Goal: Task Accomplishment & Management: Manage account settings

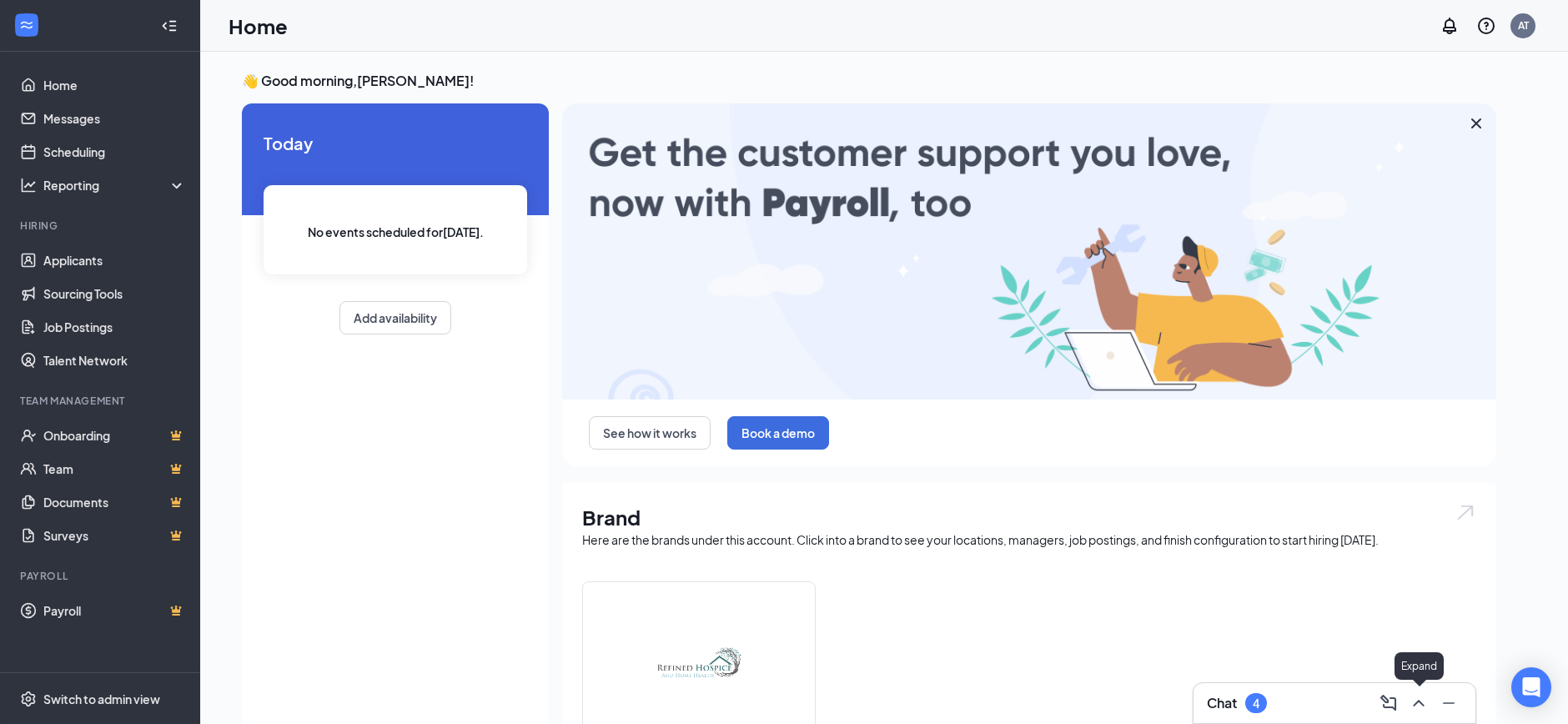
click at [1421, 705] on icon "ChevronUp" at bounding box center [1419, 702] width 20 height 20
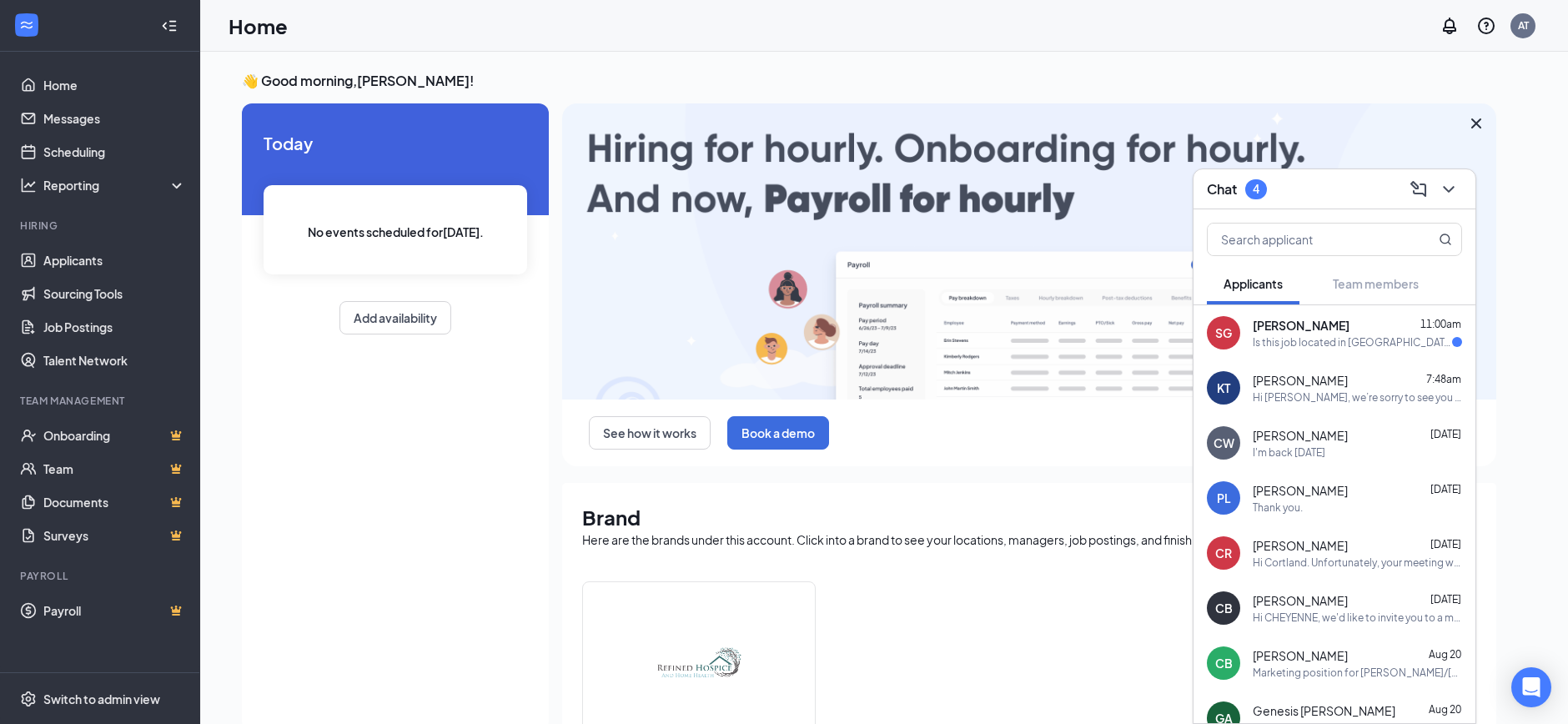
click at [1338, 345] on div "Is this job located in [GEOGRAPHIC_DATA]" at bounding box center [1353, 342] width 199 height 14
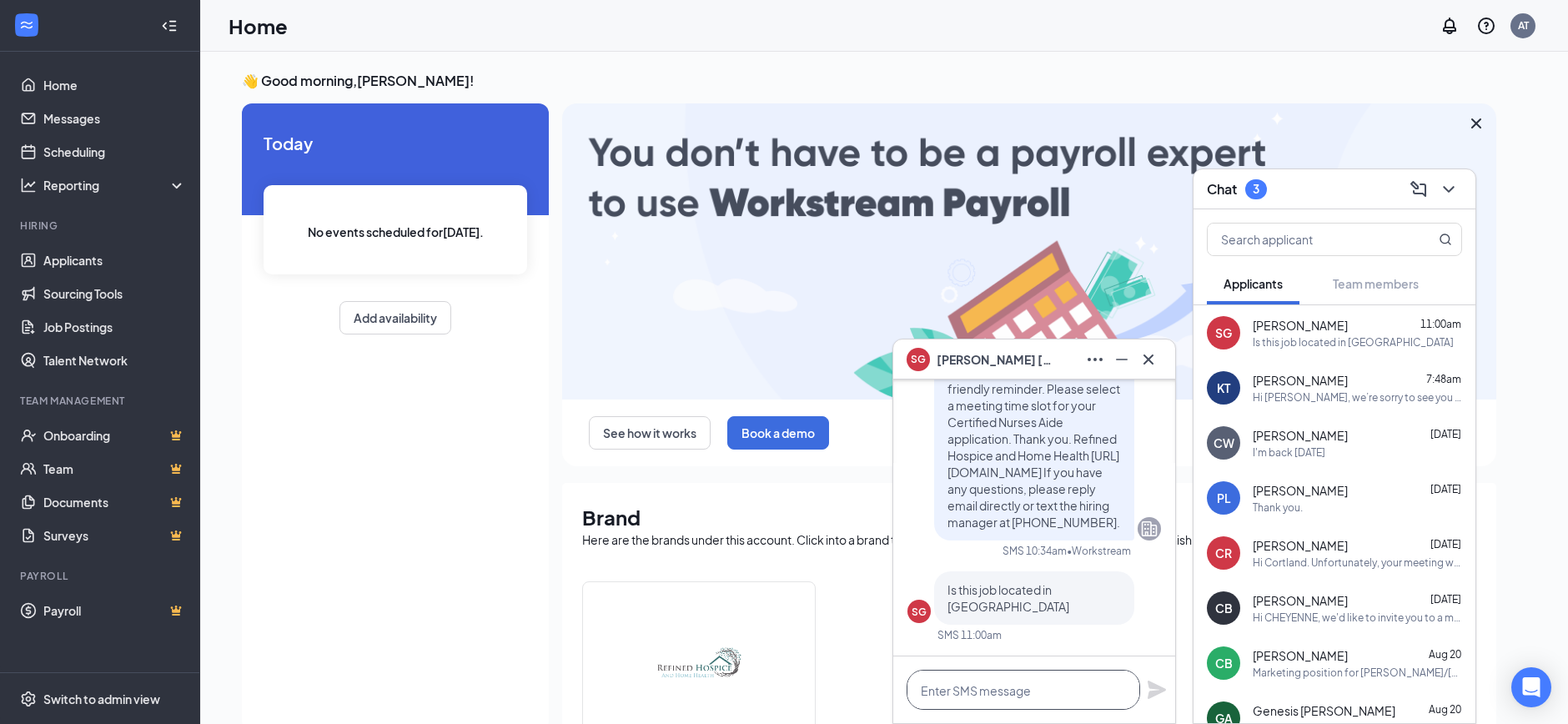
click at [961, 702] on textarea at bounding box center [1024, 690] width 233 height 40
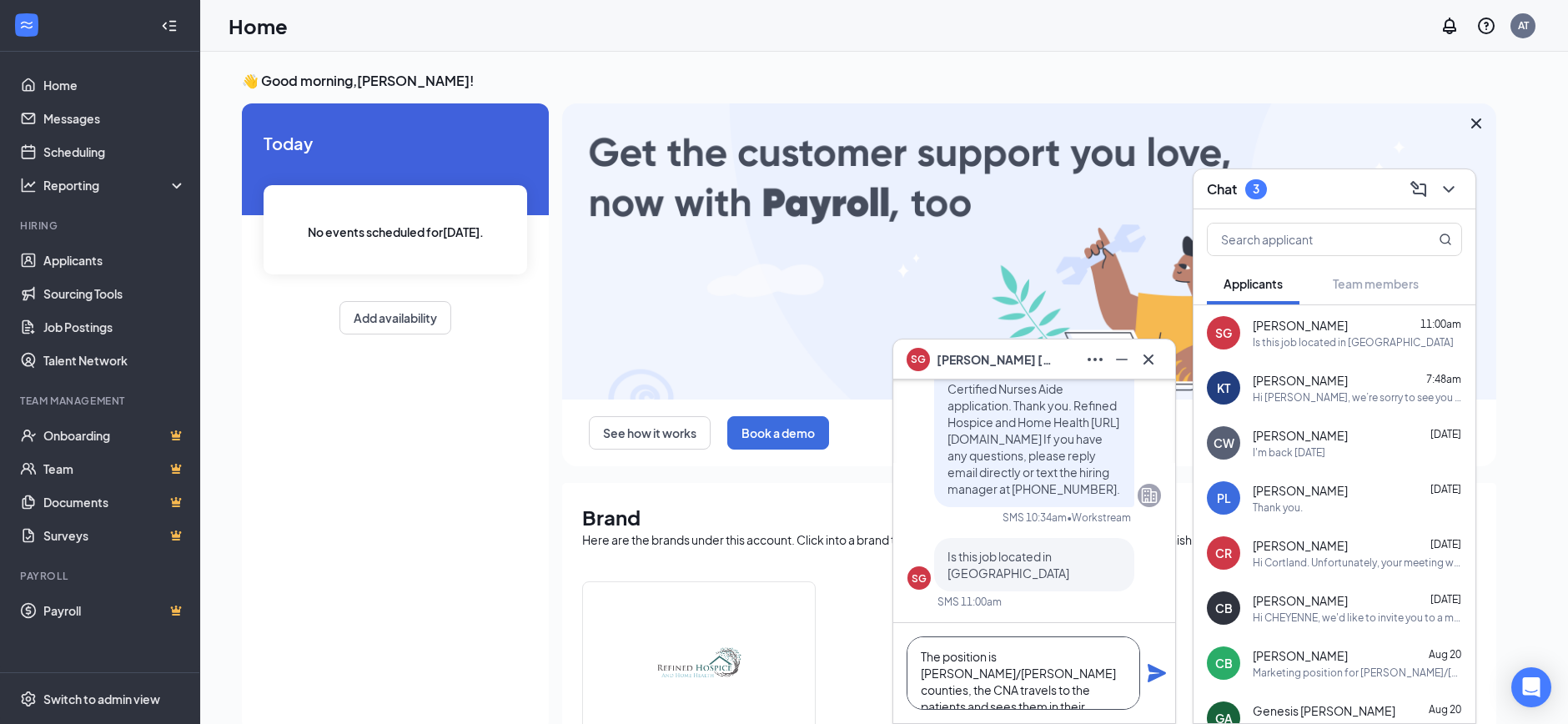
click at [1119, 659] on textarea "The position is [PERSON_NAME]/[PERSON_NAME] counties, the CNA travels to the pa…" at bounding box center [1024, 673] width 233 height 73
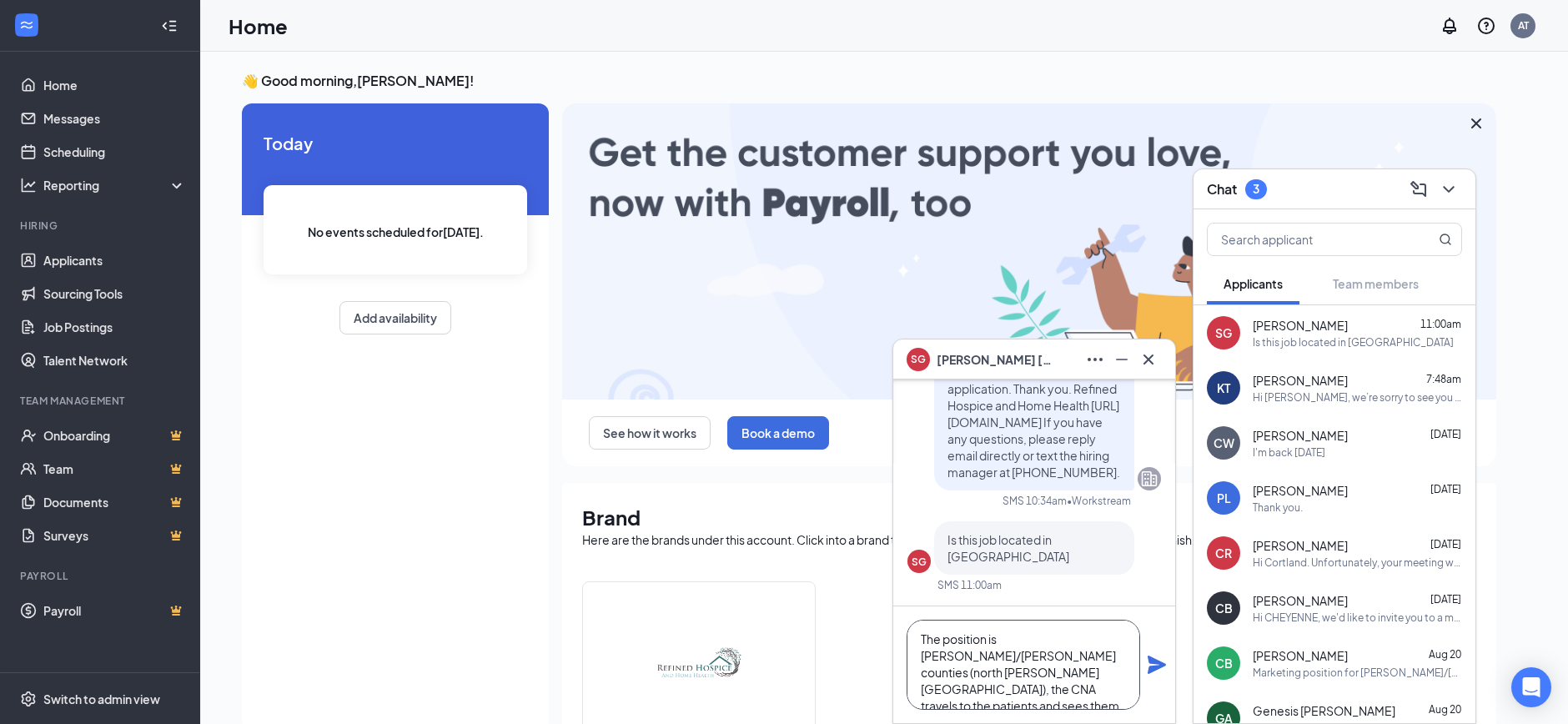
scroll to position [0, 0]
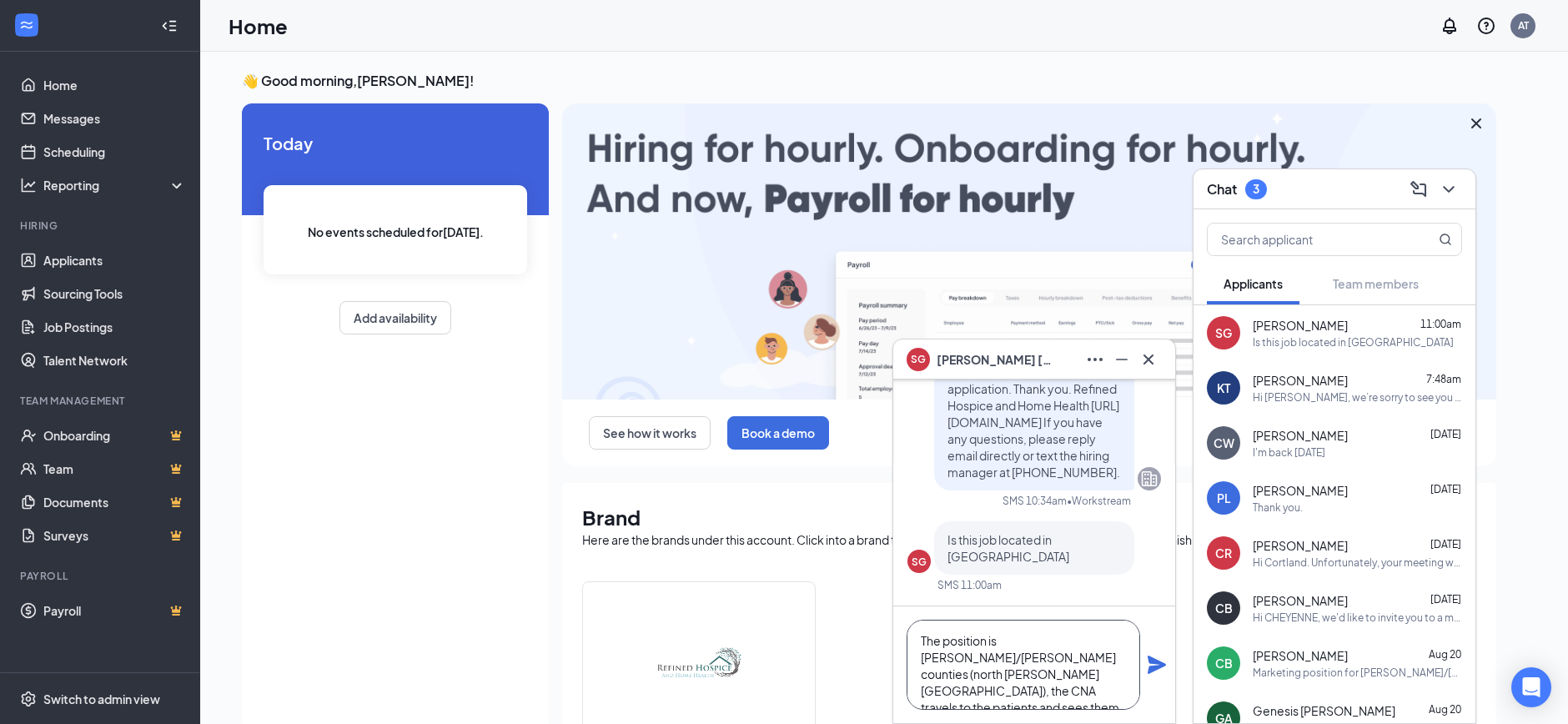
type textarea "The position is [PERSON_NAME]/[PERSON_NAME] counties (north [PERSON_NAME][GEOGR…"
click at [1152, 668] on icon "Plane" at bounding box center [1157, 666] width 19 height 19
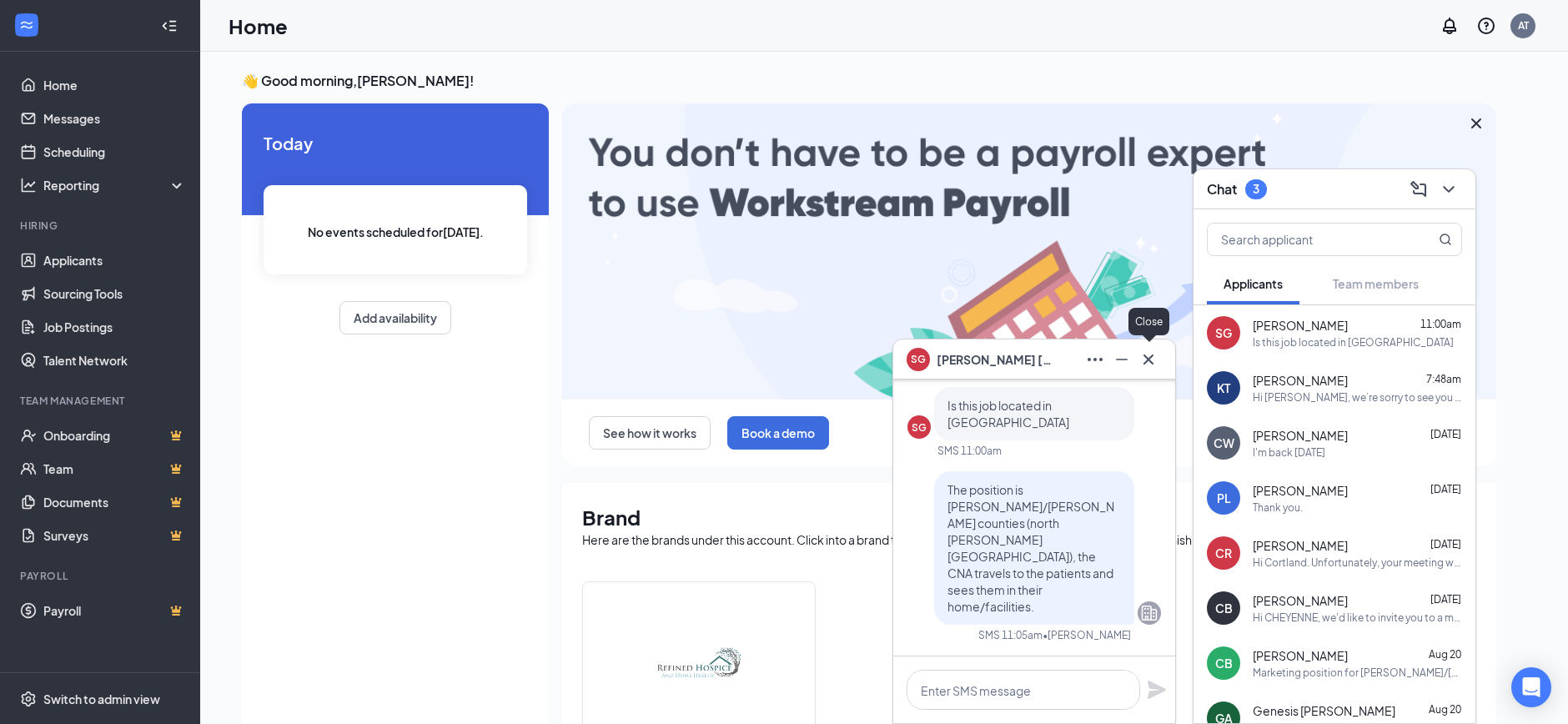
click at [1145, 356] on icon "Cross" at bounding box center [1149, 358] width 10 height 10
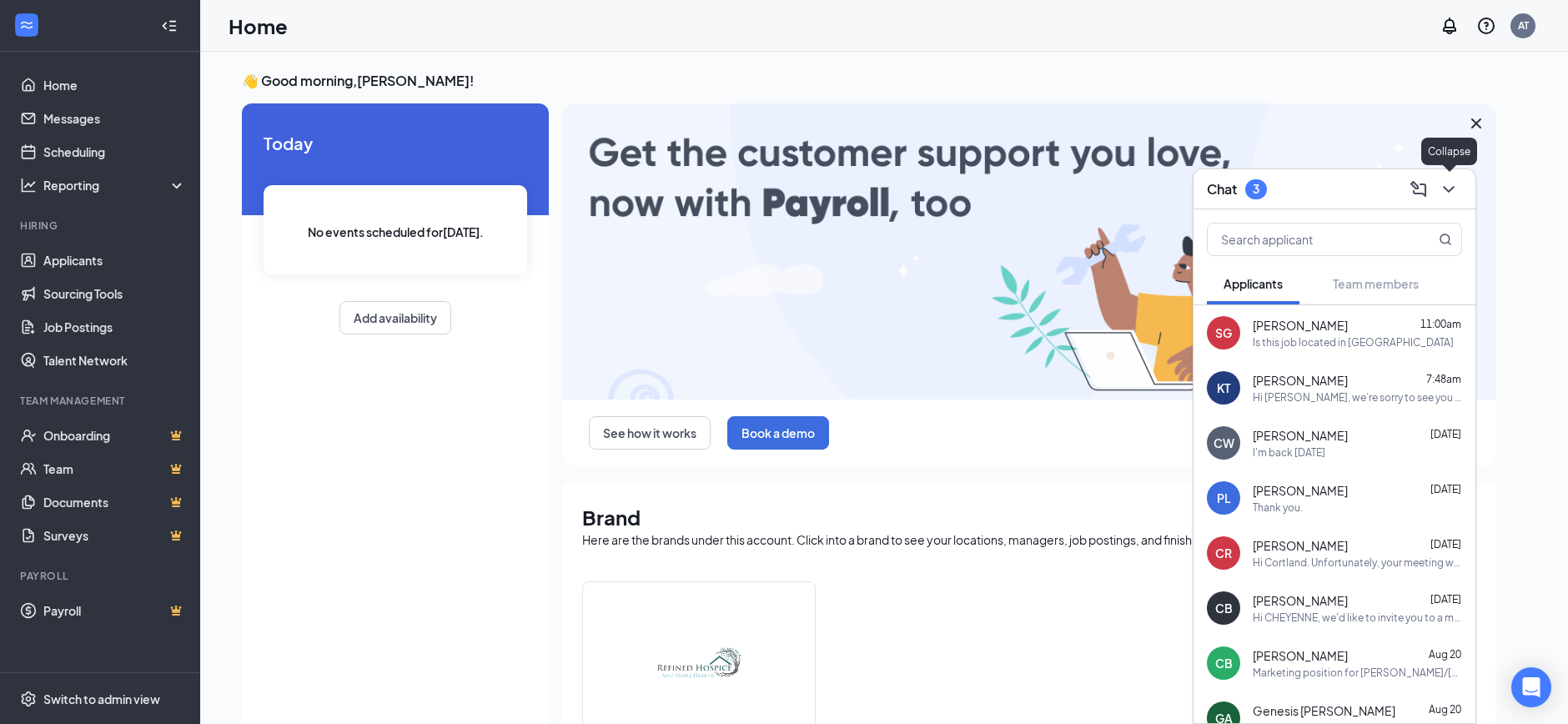
click at [1450, 189] on icon "ChevronDown" at bounding box center [1449, 189] width 11 height 7
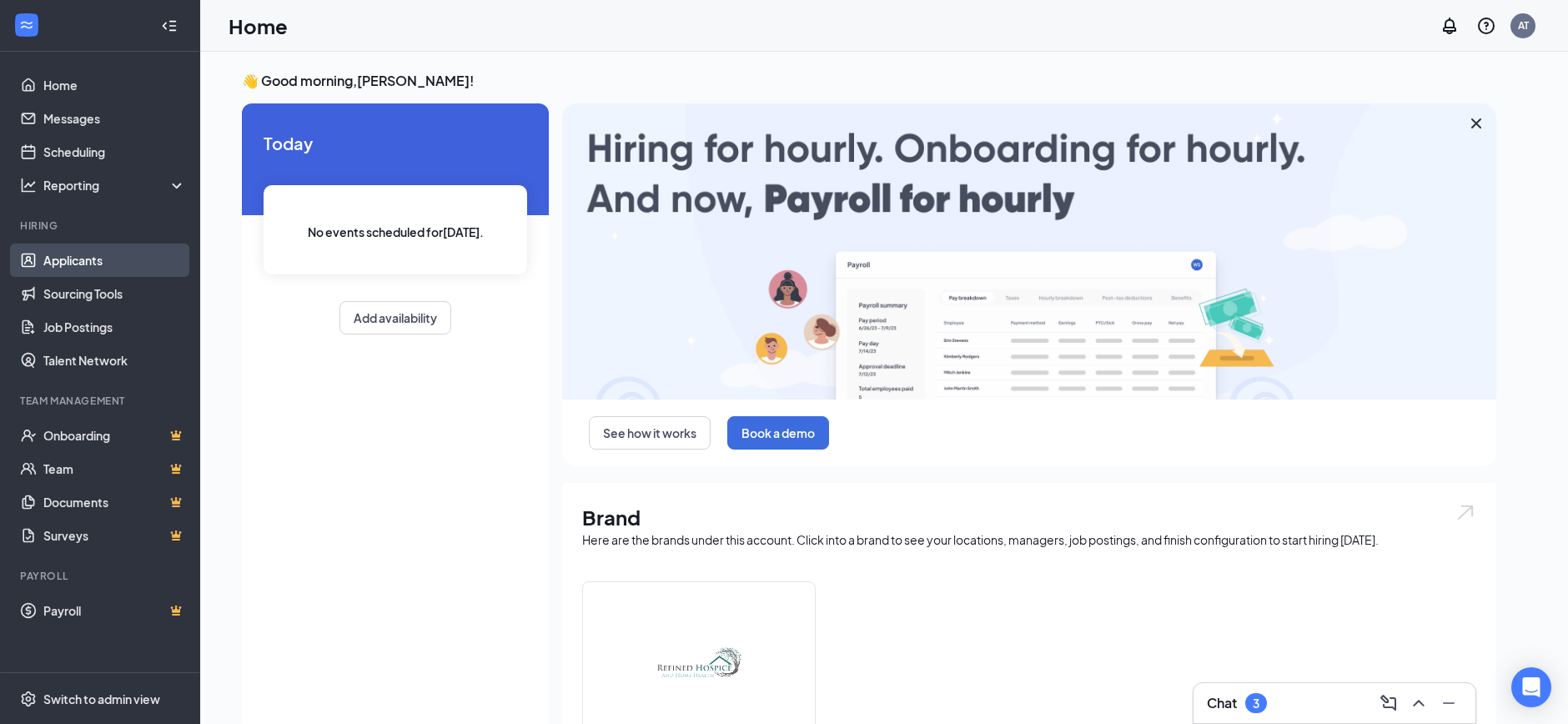
click at [97, 271] on link "Applicants" at bounding box center [115, 260] width 143 height 33
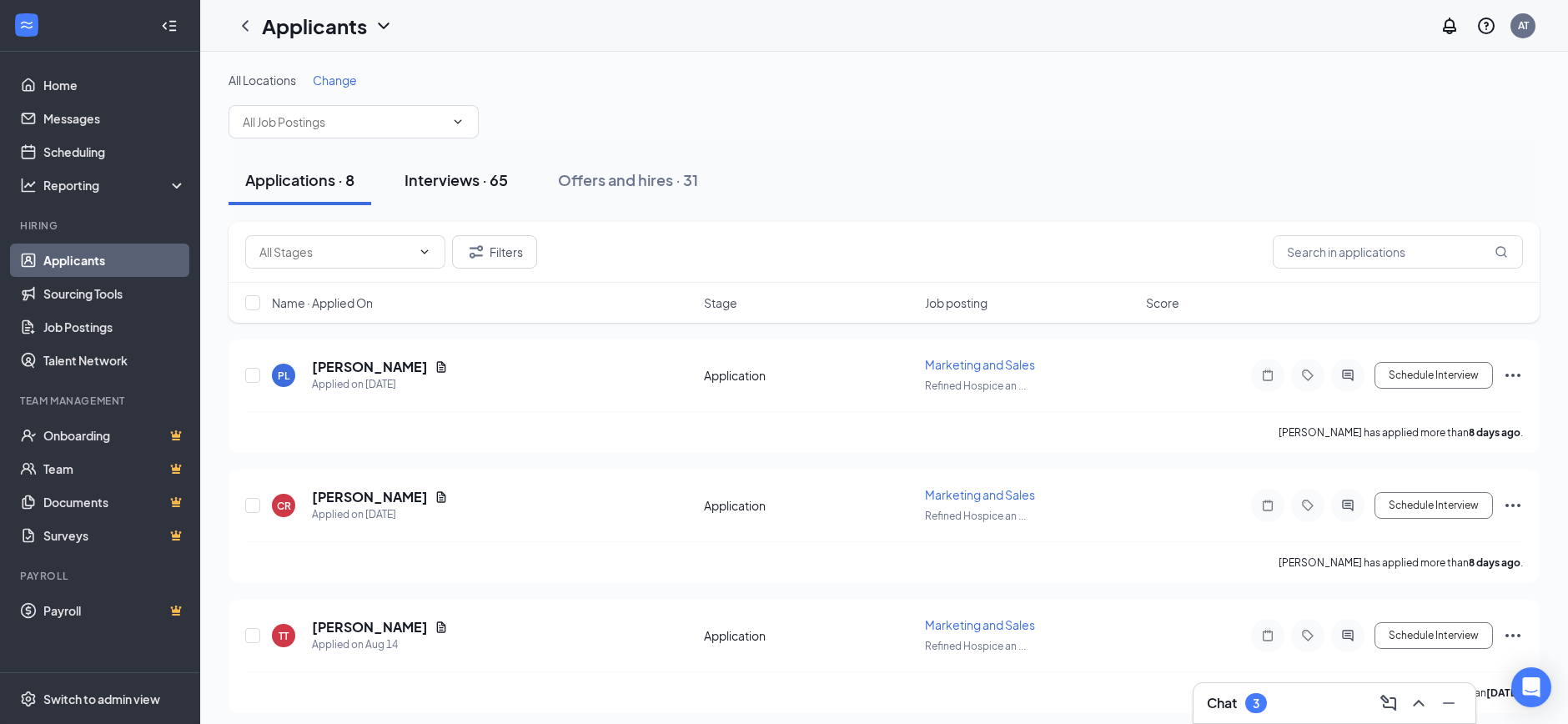
click at [440, 177] on div "Interviews · 65" at bounding box center [456, 180] width 103 height 21
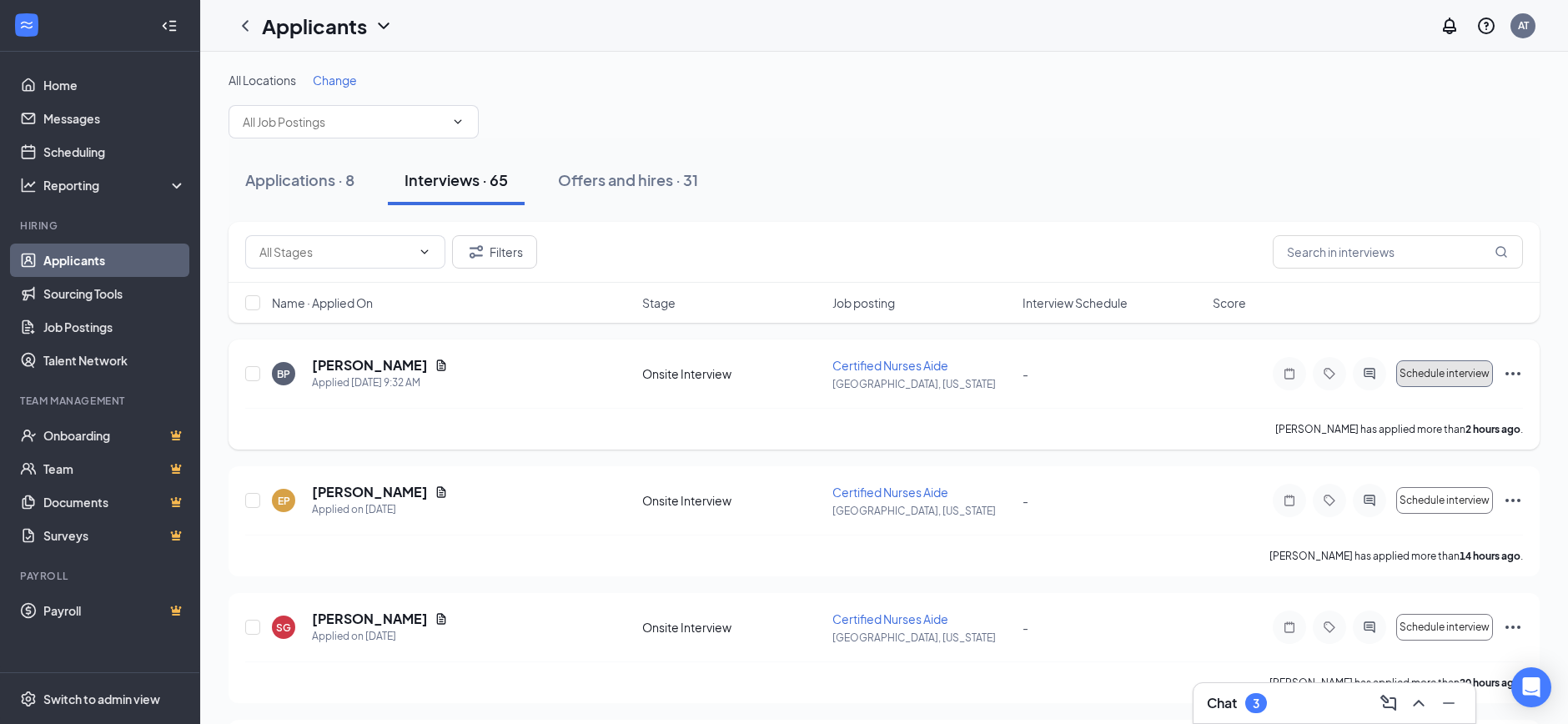
click at [1442, 382] on button "Schedule interview" at bounding box center [1445, 373] width 97 height 26
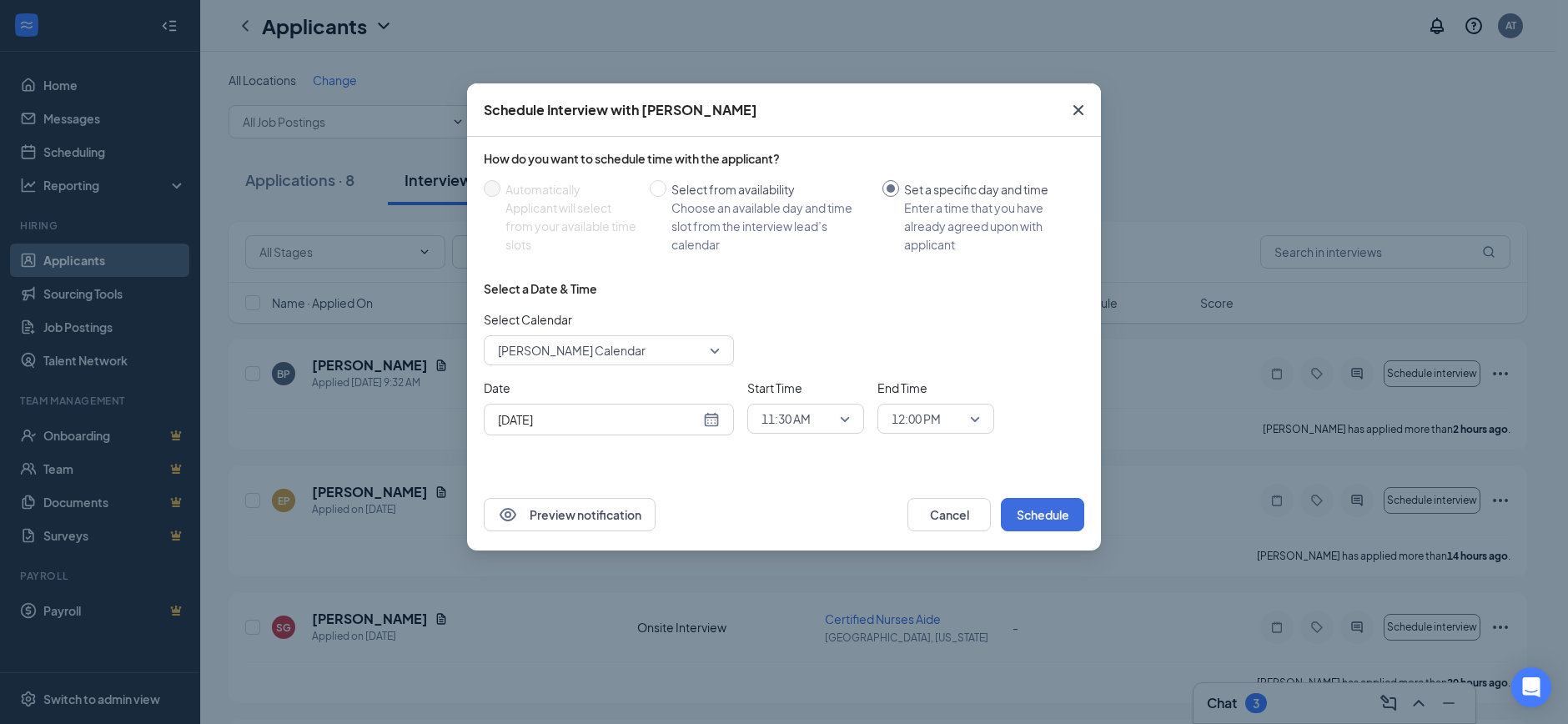
click at [701, 419] on div "[DATE]" at bounding box center [609, 420] width 222 height 19
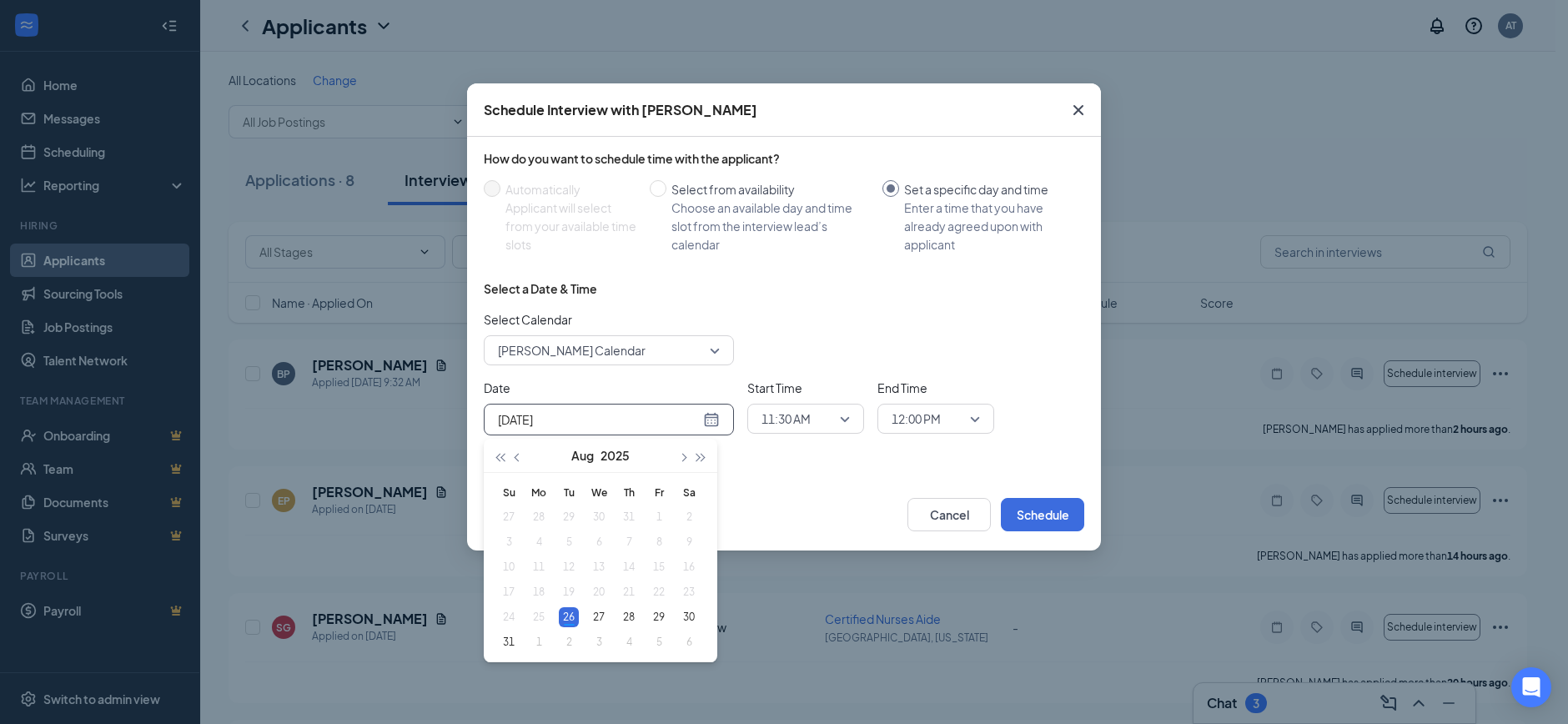
click at [706, 419] on div "[DATE]" at bounding box center [609, 420] width 222 height 19
type input "[DATE]"
click at [596, 615] on div "27" at bounding box center [599, 617] width 20 height 20
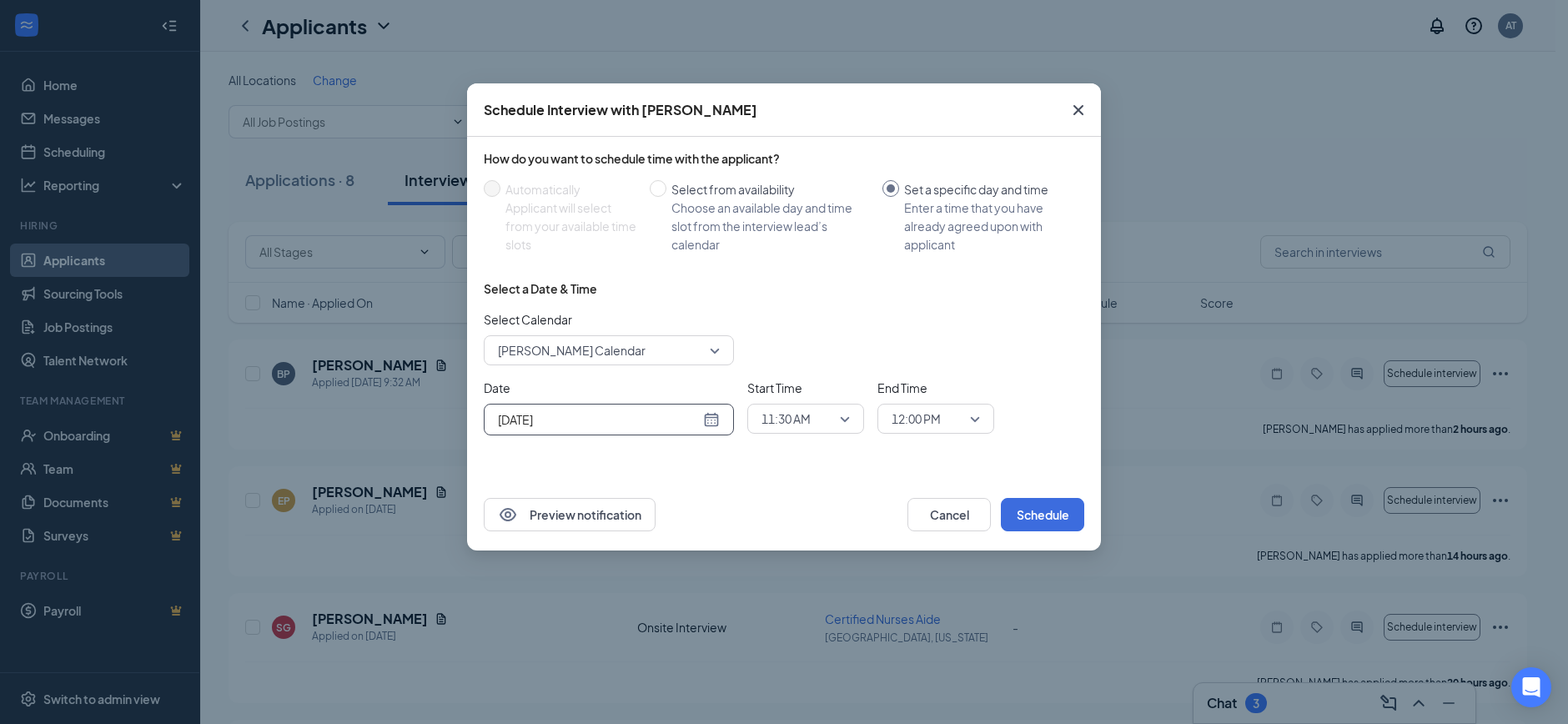
click at [841, 421] on span "11:30 AM" at bounding box center [806, 418] width 88 height 25
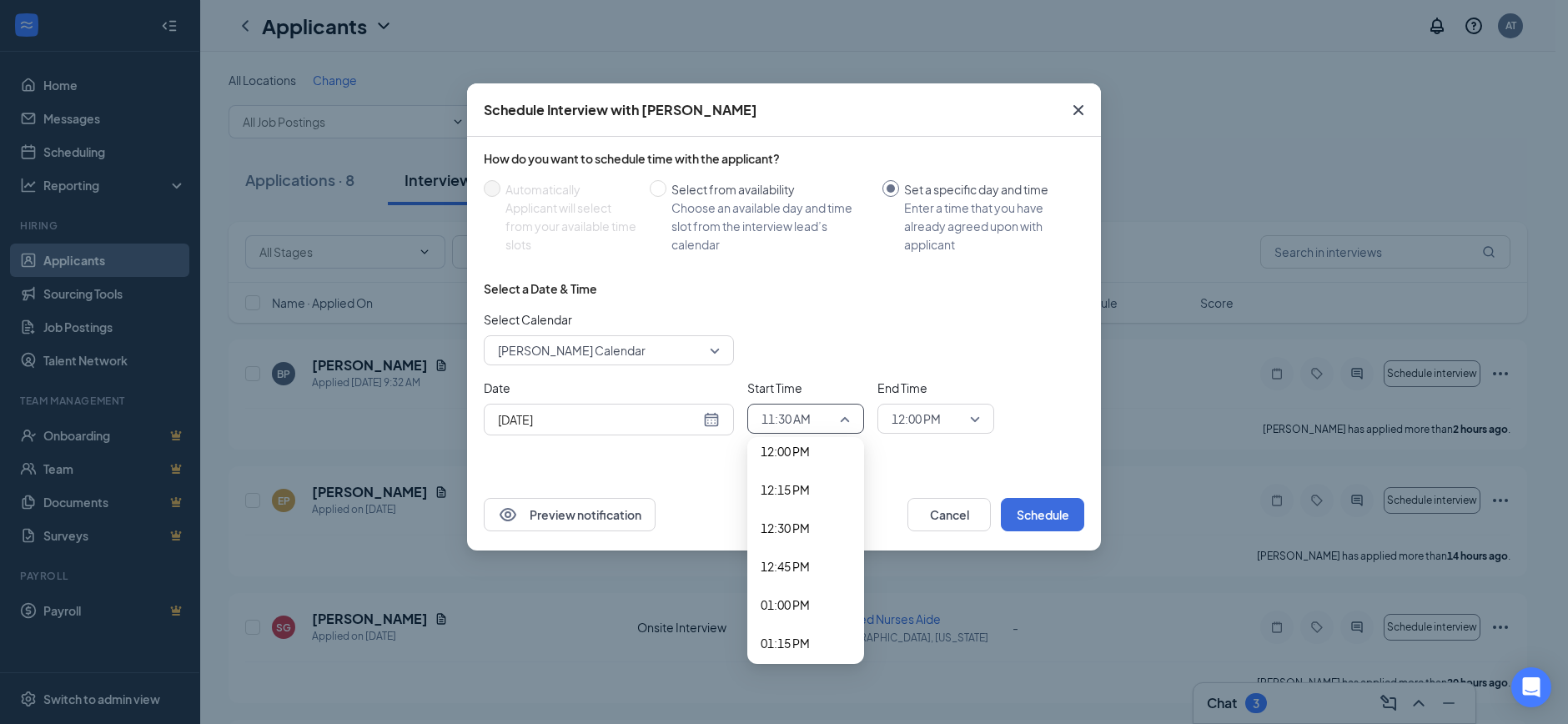
scroll to position [2143, 0]
click at [809, 628] on span "03:00 PM" at bounding box center [785, 625] width 49 height 19
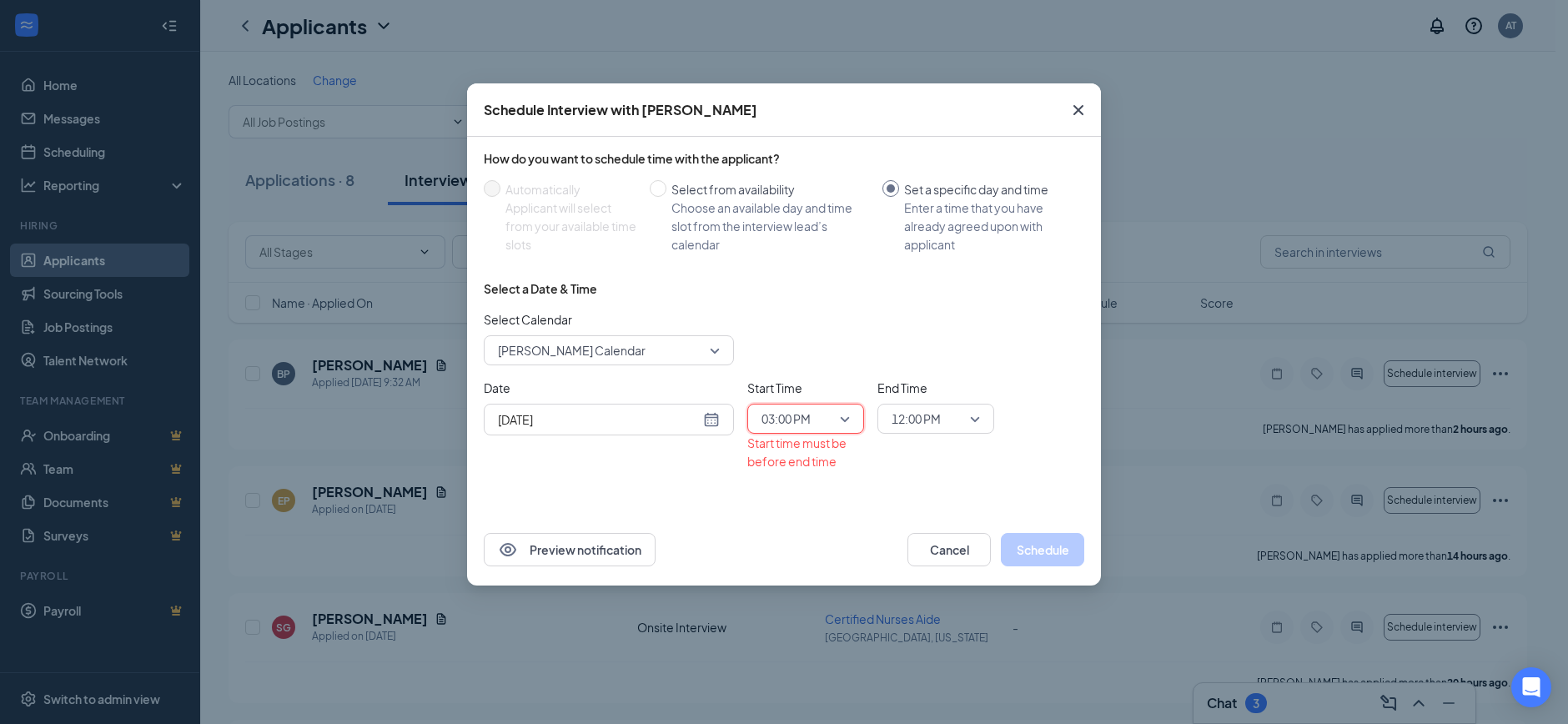
click at [918, 480] on div "Select a Date & Time Select Calendar [PERSON_NAME] Calendar Date [DATE] [DATE] …" at bounding box center [784, 382] width 601 height 204
click at [939, 416] on span "12:00 PM" at bounding box center [917, 418] width 49 height 25
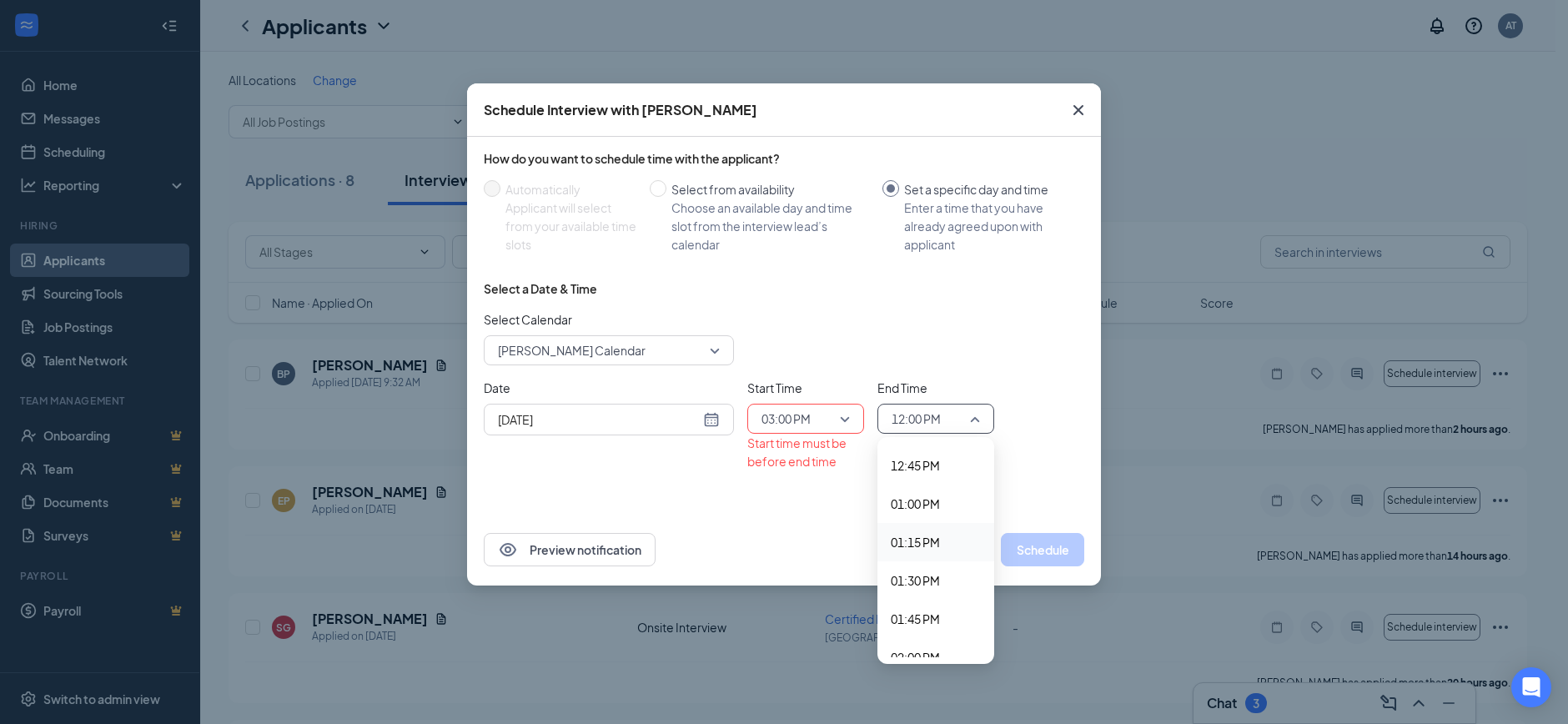
scroll to position [2268, 0]
click at [936, 580] on span "03:30 PM" at bounding box center [916, 576] width 49 height 19
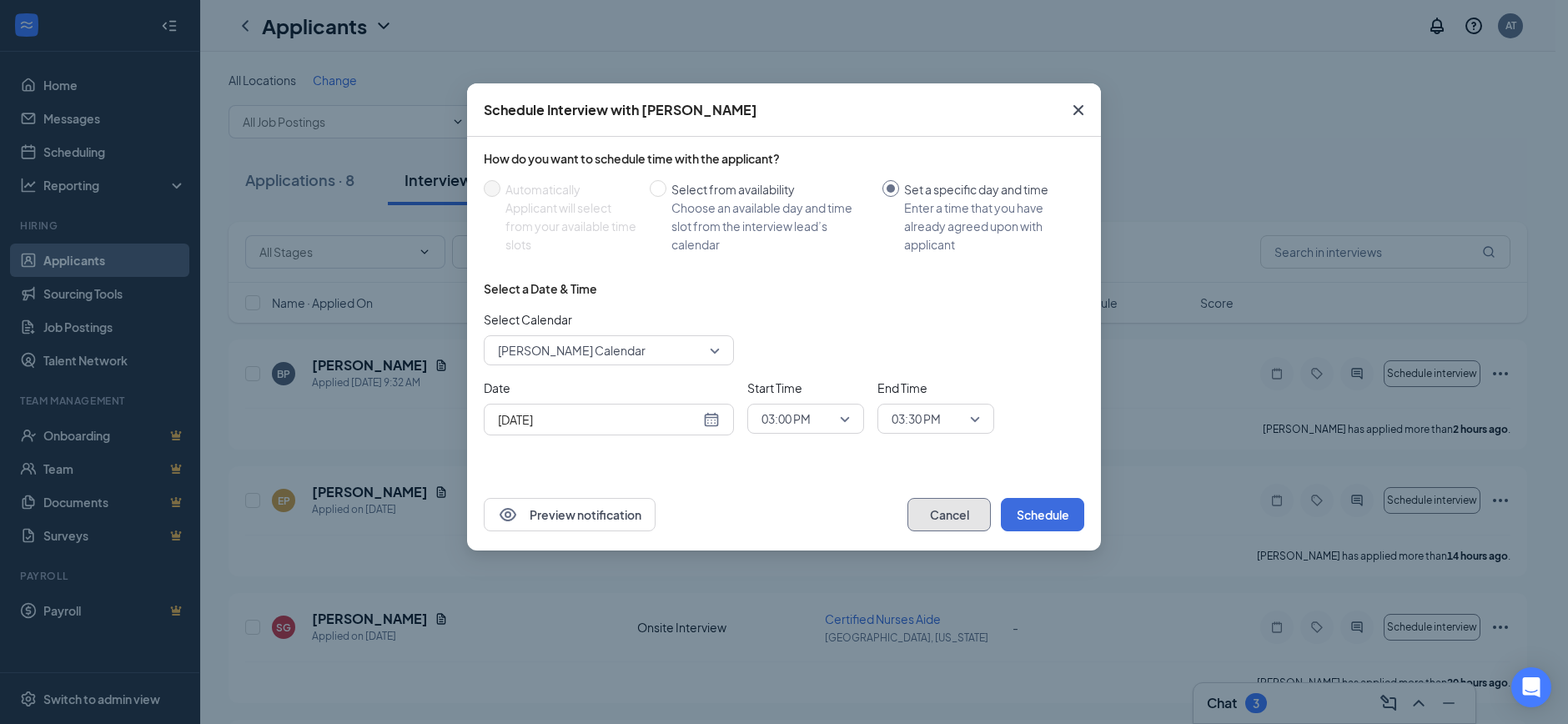
click at [947, 516] on button "Cancel" at bounding box center [949, 514] width 84 height 33
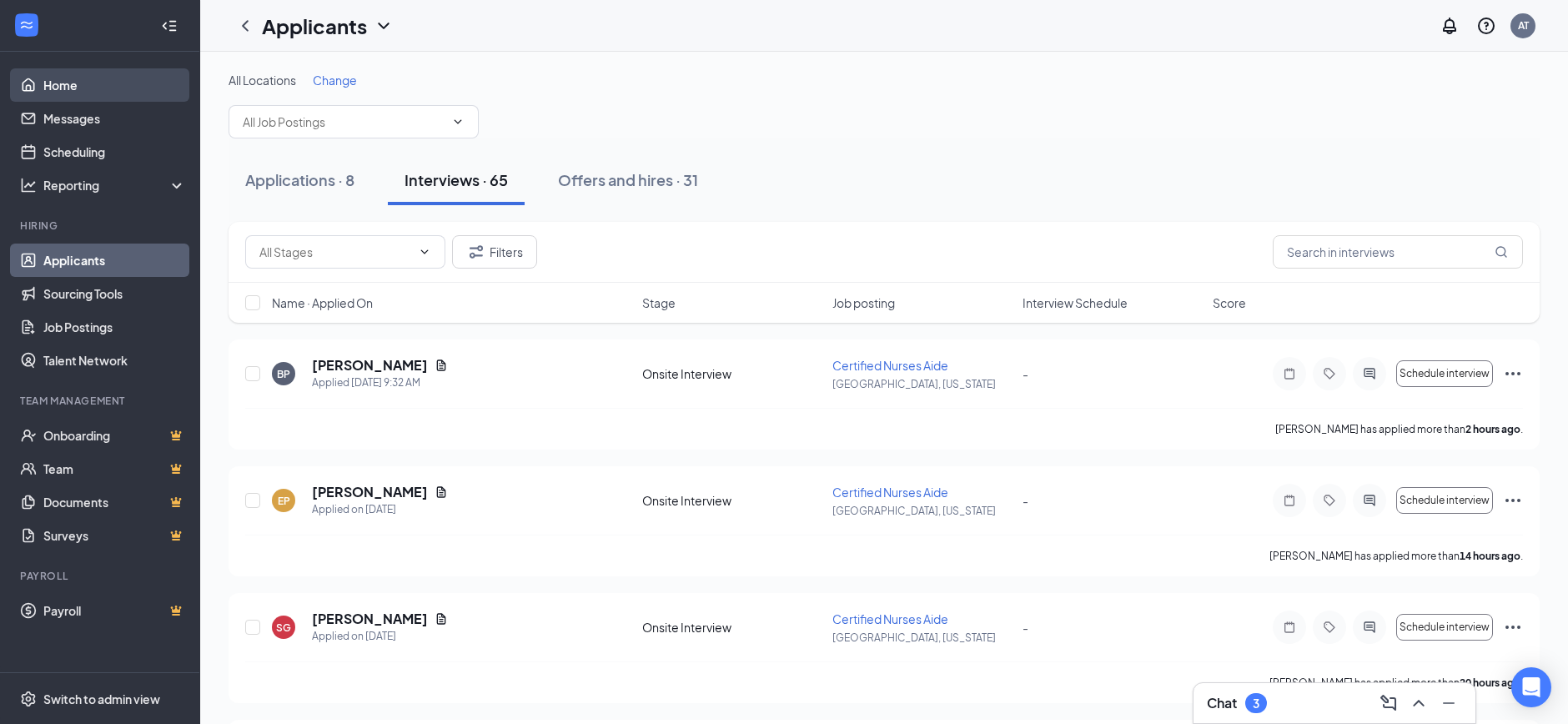
click at [75, 84] on link "Home" at bounding box center [115, 85] width 143 height 33
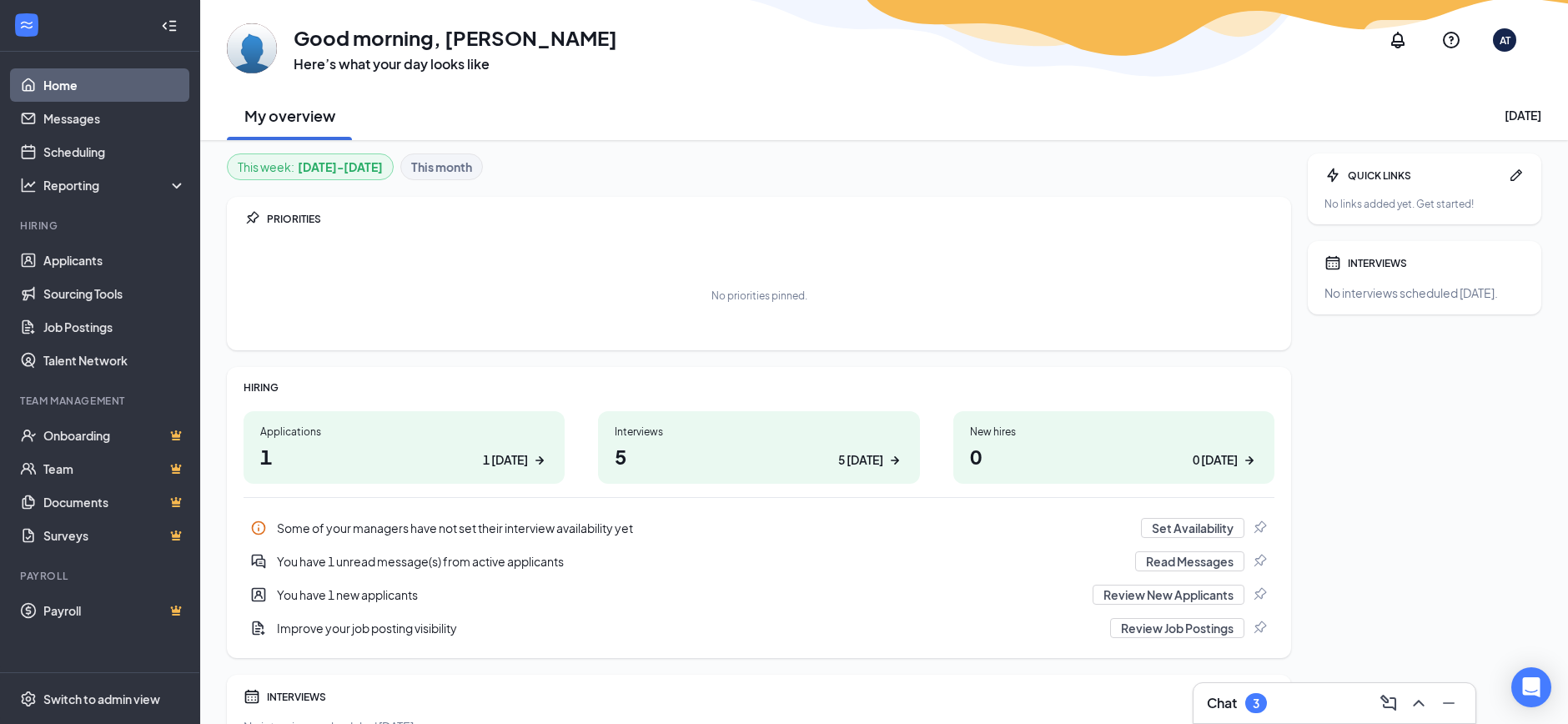
click at [487, 459] on div "1 [DATE]" at bounding box center [506, 460] width 45 height 18
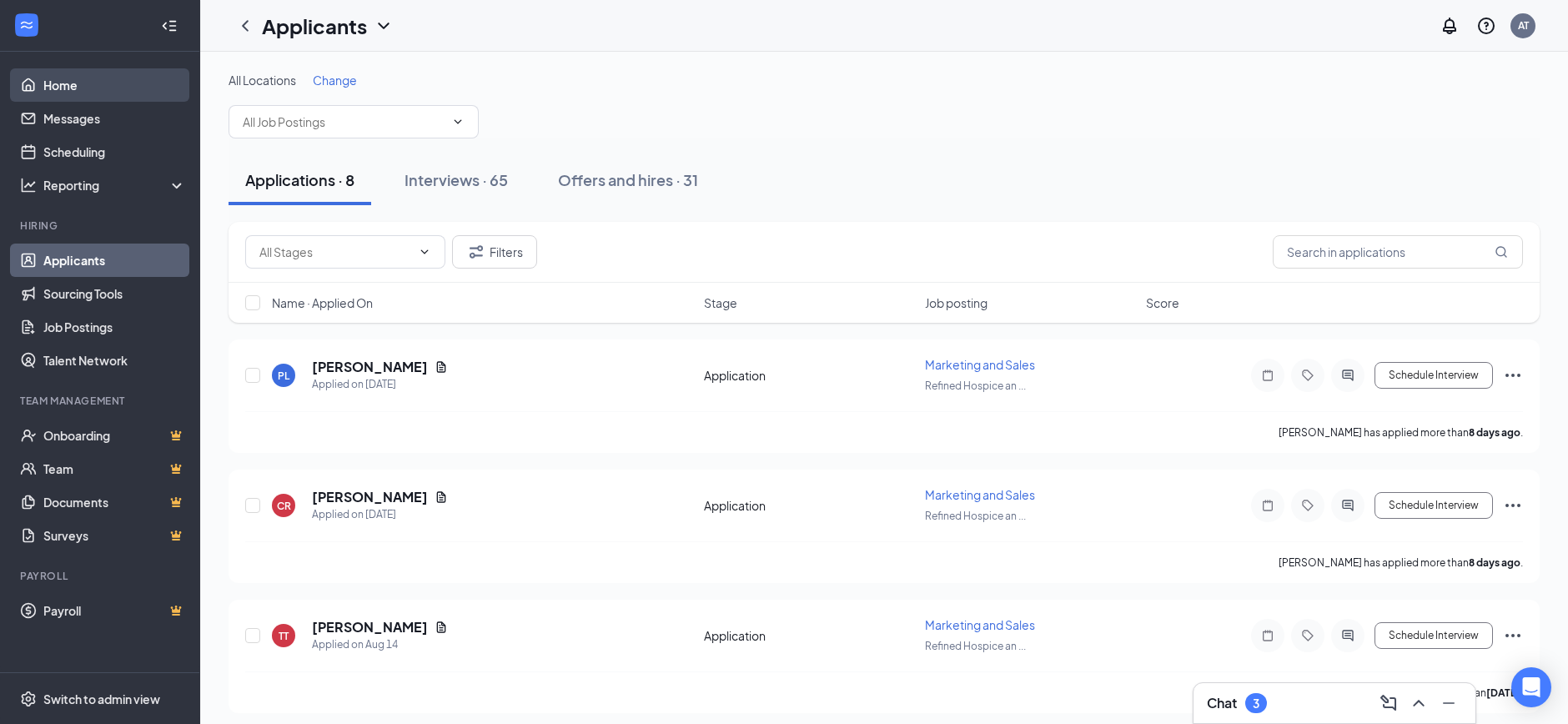
click at [51, 94] on link "Home" at bounding box center [115, 85] width 143 height 33
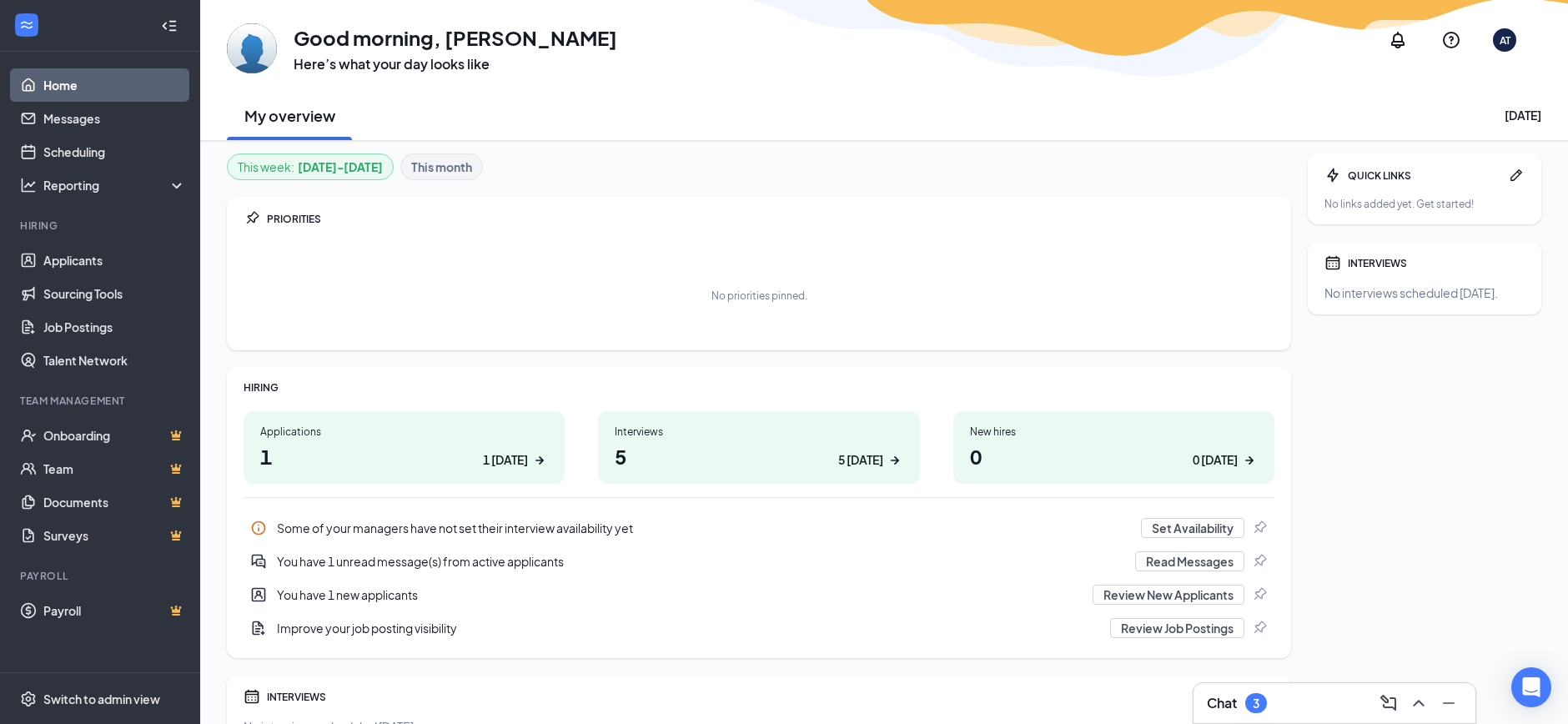
click at [856, 459] on div "5 [DATE]" at bounding box center [861, 460] width 45 height 18
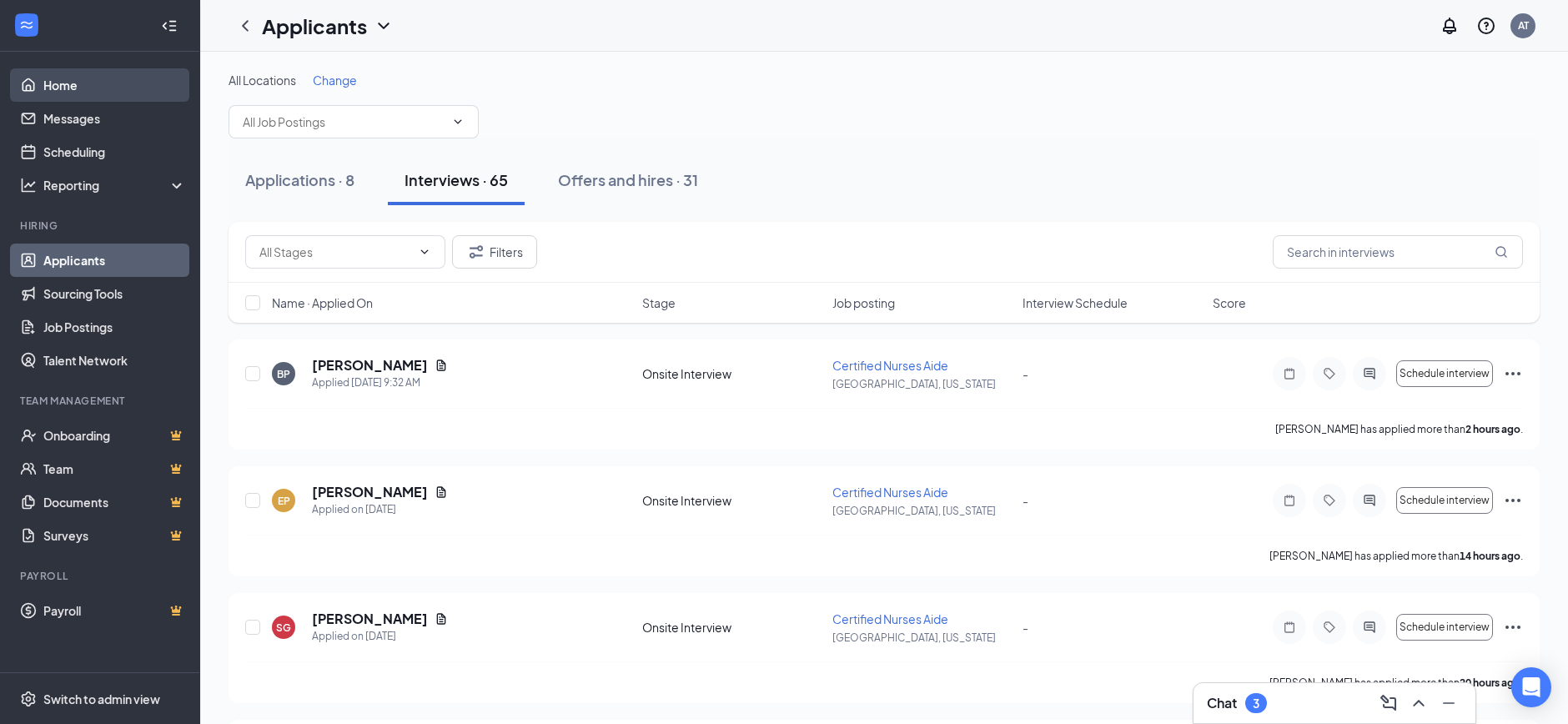
click at [74, 80] on link "Home" at bounding box center [115, 85] width 143 height 33
